Goal: Find specific page/section: Find specific page/section

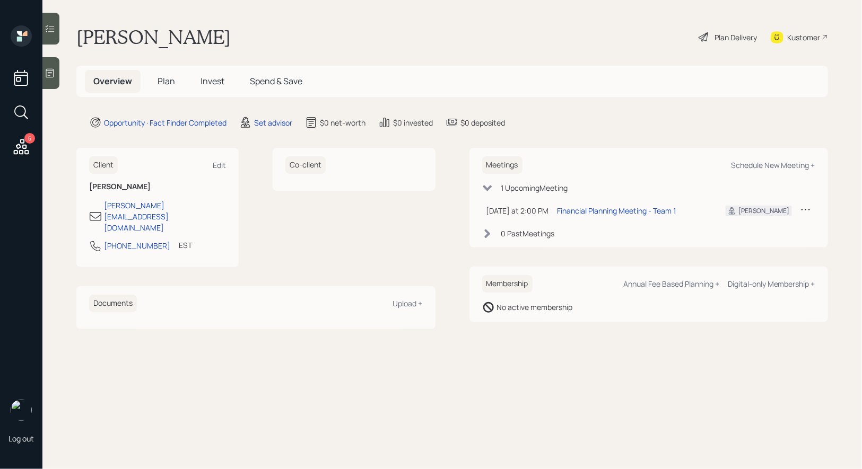
click at [166, 78] on span "Plan" at bounding box center [165, 81] width 17 height 12
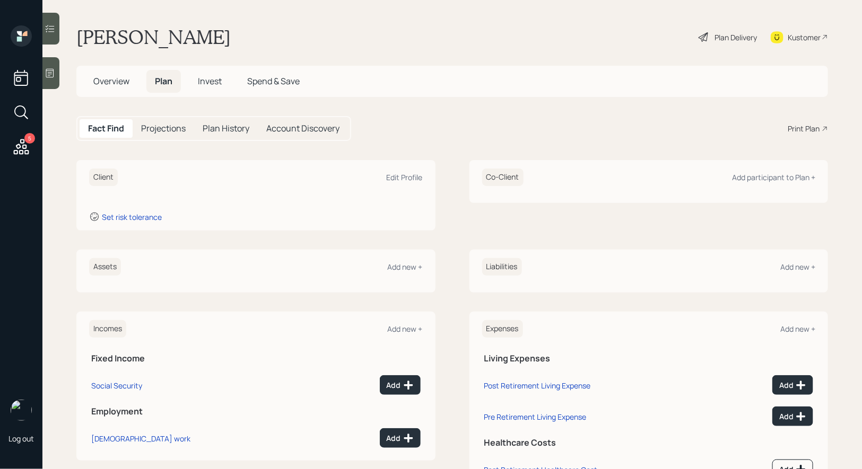
scroll to position [46, 0]
